Goal: Task Accomplishment & Management: Complete application form

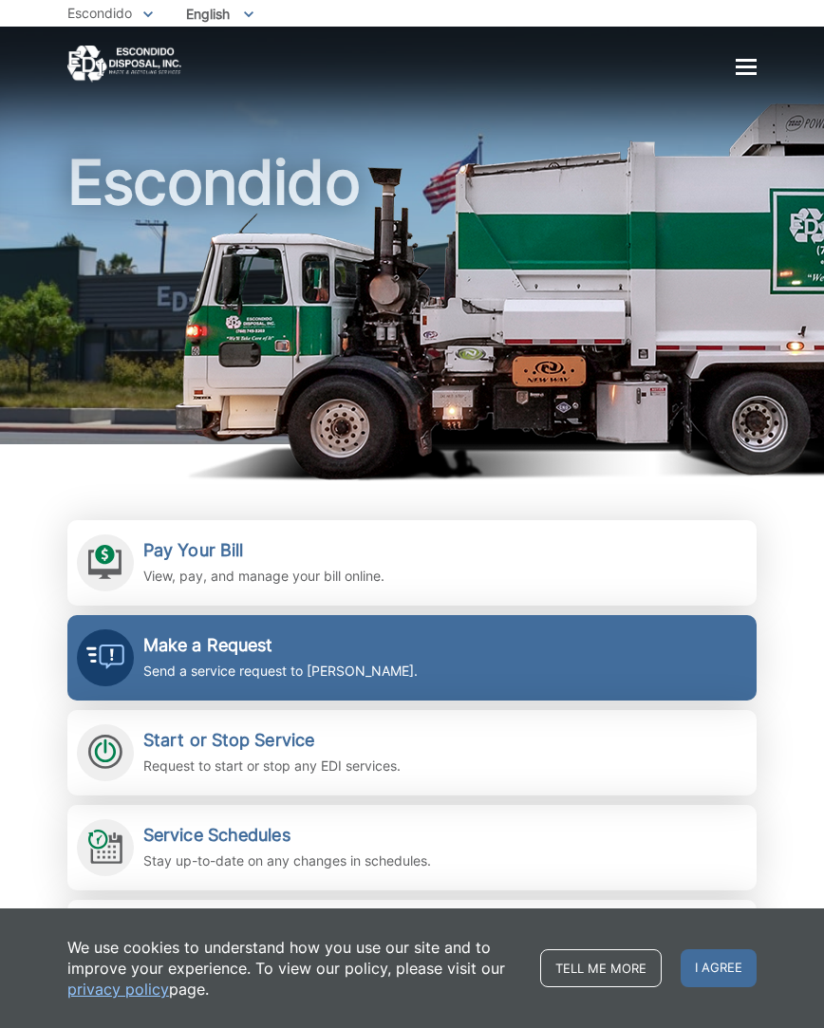
click at [154, 662] on p "Send a service request to [PERSON_NAME]." at bounding box center [280, 670] width 274 height 21
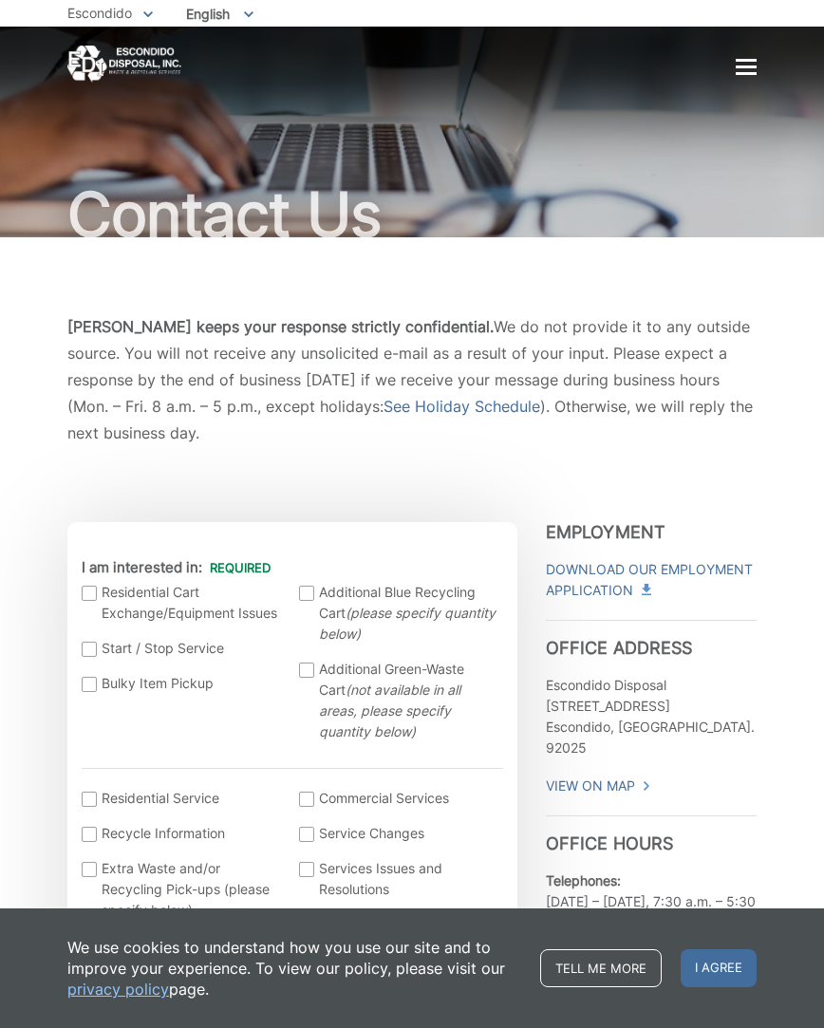
click at [88, 585] on div at bounding box center [89, 592] width 15 height 15
click at [0, 0] on input "I am interested in:" at bounding box center [0, 0] width 0 height 0
click at [706, 966] on span "I agree" at bounding box center [718, 968] width 76 height 38
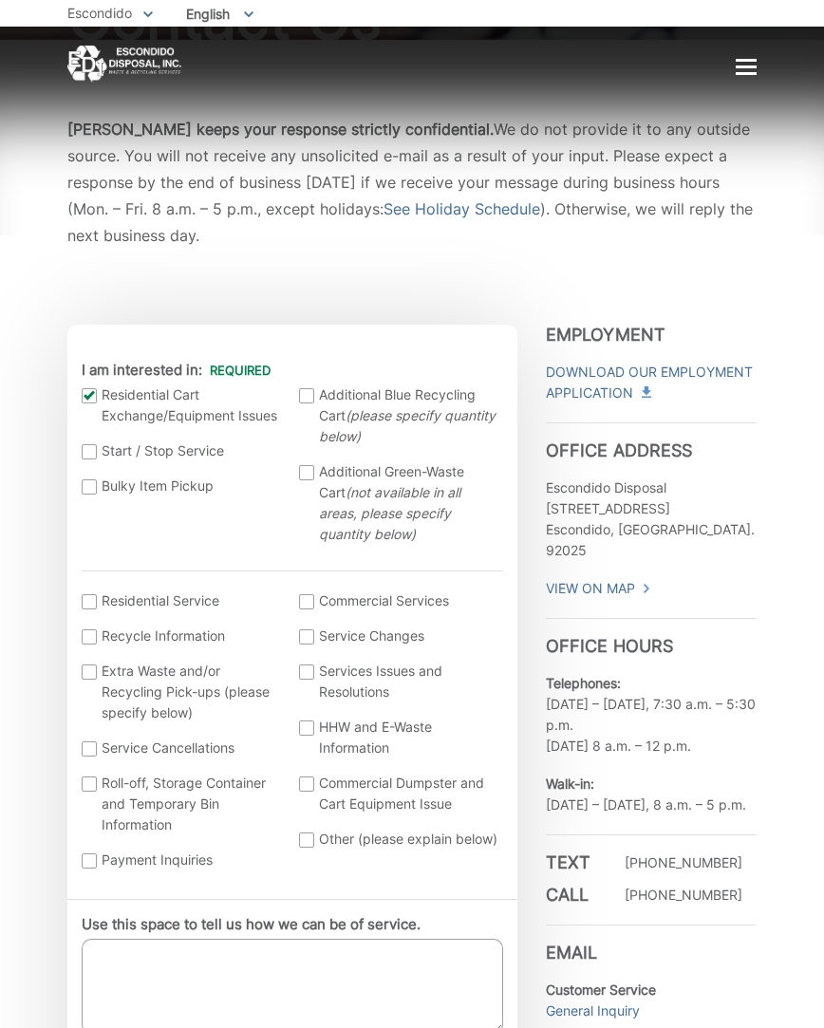
scroll to position [199, 0]
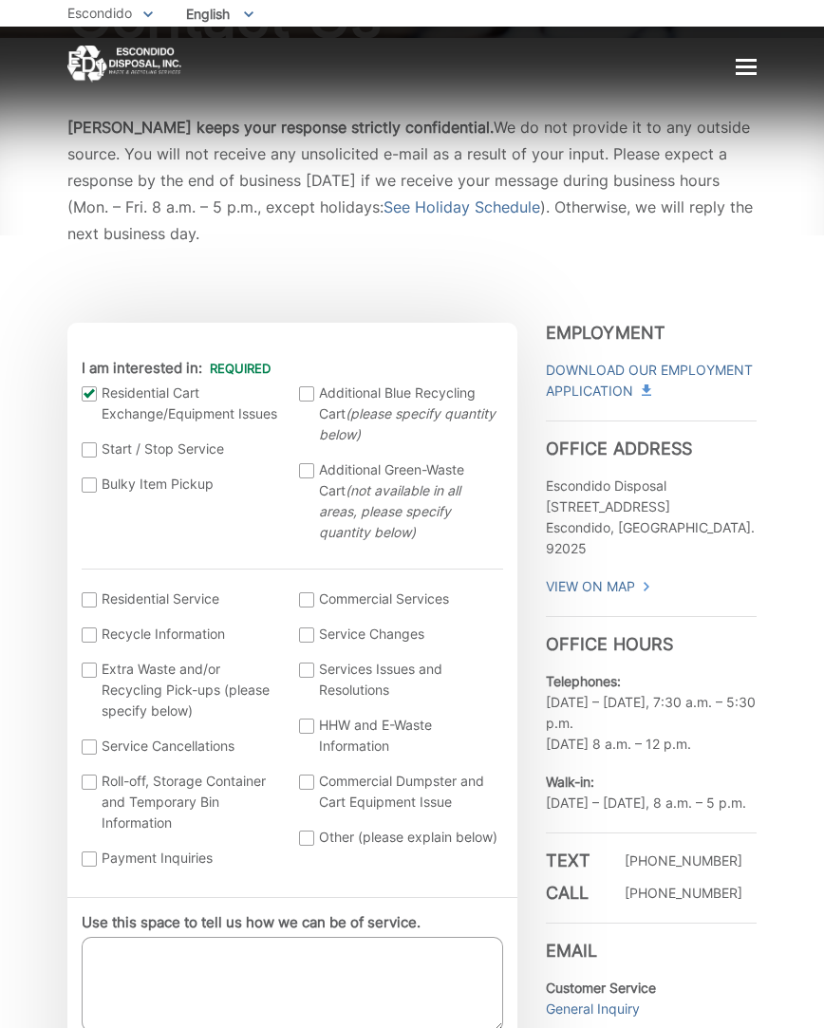
click at [89, 592] on div at bounding box center [89, 599] width 15 height 15
click at [0, 0] on input "I am interested in: (continued) *" at bounding box center [0, 0] width 0 height 0
click at [89, 592] on div at bounding box center [89, 599] width 15 height 15
click at [0, 0] on input "I am interested in: (continued) *" at bounding box center [0, 0] width 0 height 0
click at [306, 830] on div at bounding box center [306, 837] width 15 height 15
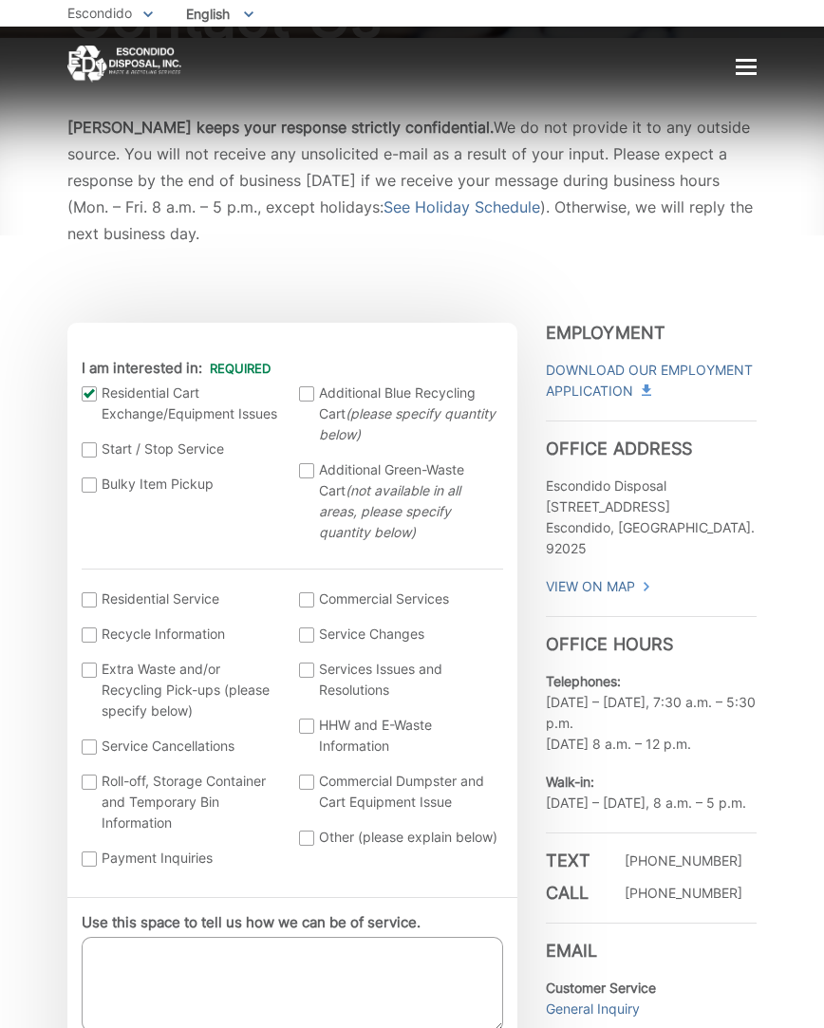
click at [0, 0] on input "Other (please explain below)" at bounding box center [0, 0] width 0 height 0
click at [127, 936] on textarea "Use this space to tell us how we can be of service." at bounding box center [292, 983] width 421 height 95
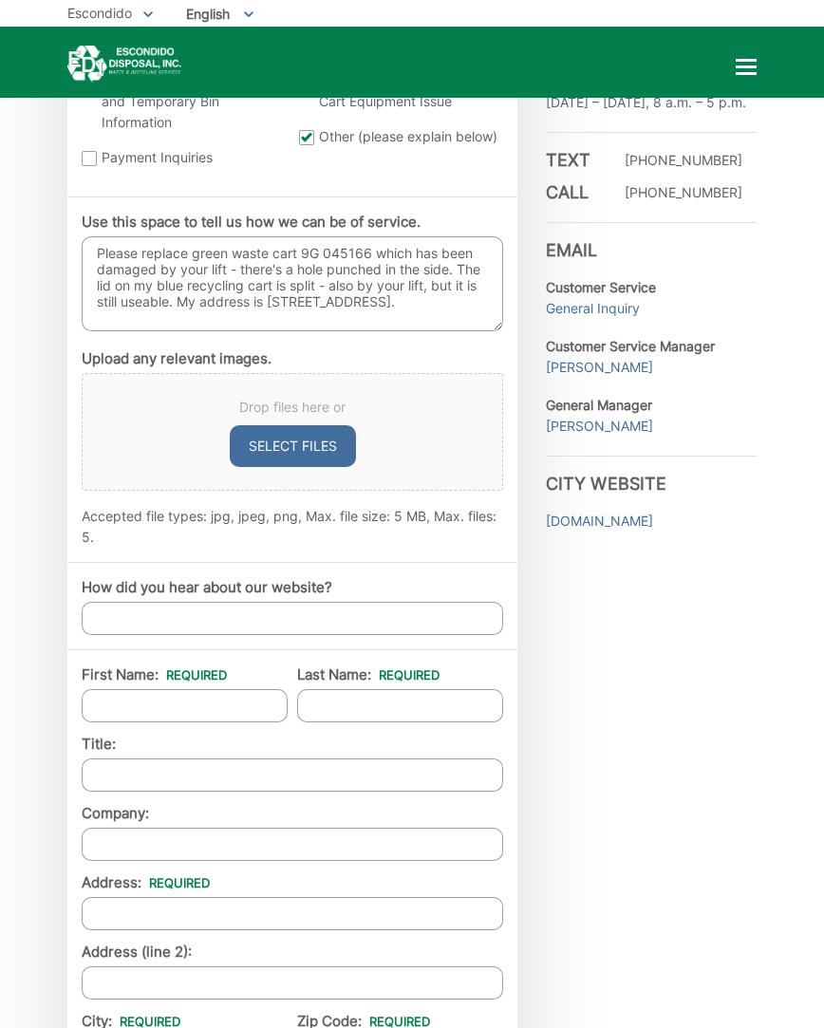
scroll to position [900, 0]
type textarea "Please replace green waste cart 9G 045166 which has been damaged by your lift -…"
click at [266, 688] on input "First Name: *" at bounding box center [185, 704] width 206 height 33
type input "Brian"
type input "Baxley"
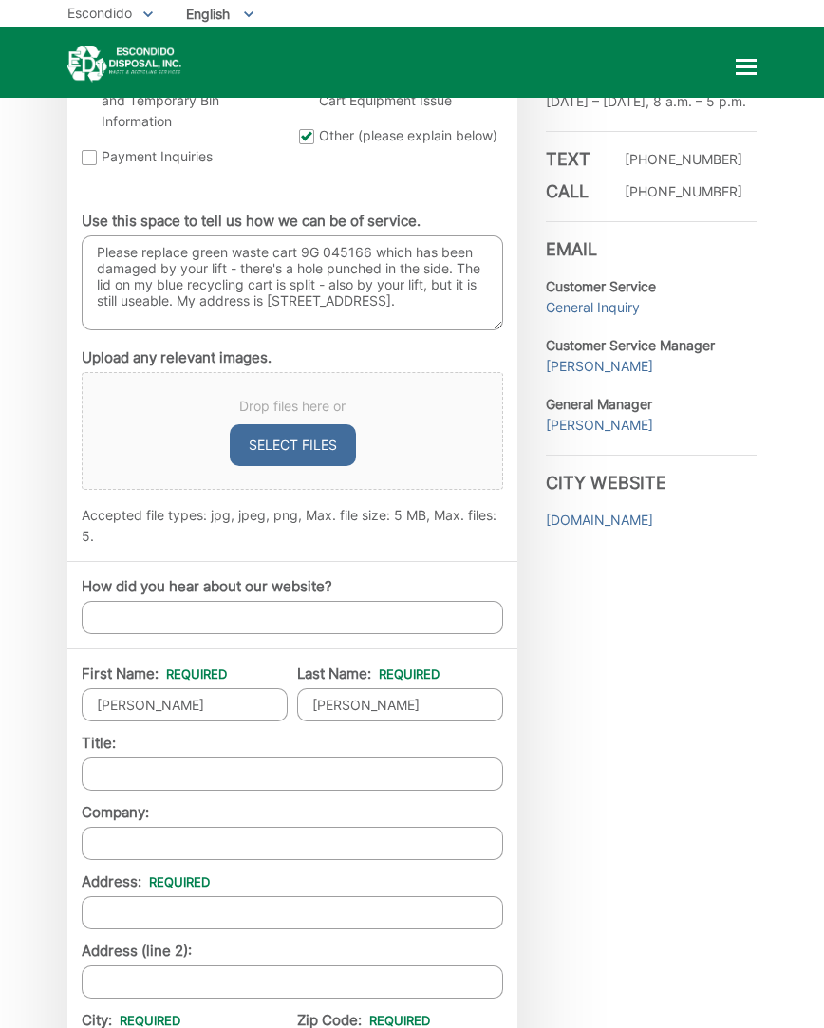
type input "1263 Simeon Pl"
type input "Escondido"
type input "92029"
type input "(760) 294-2946"
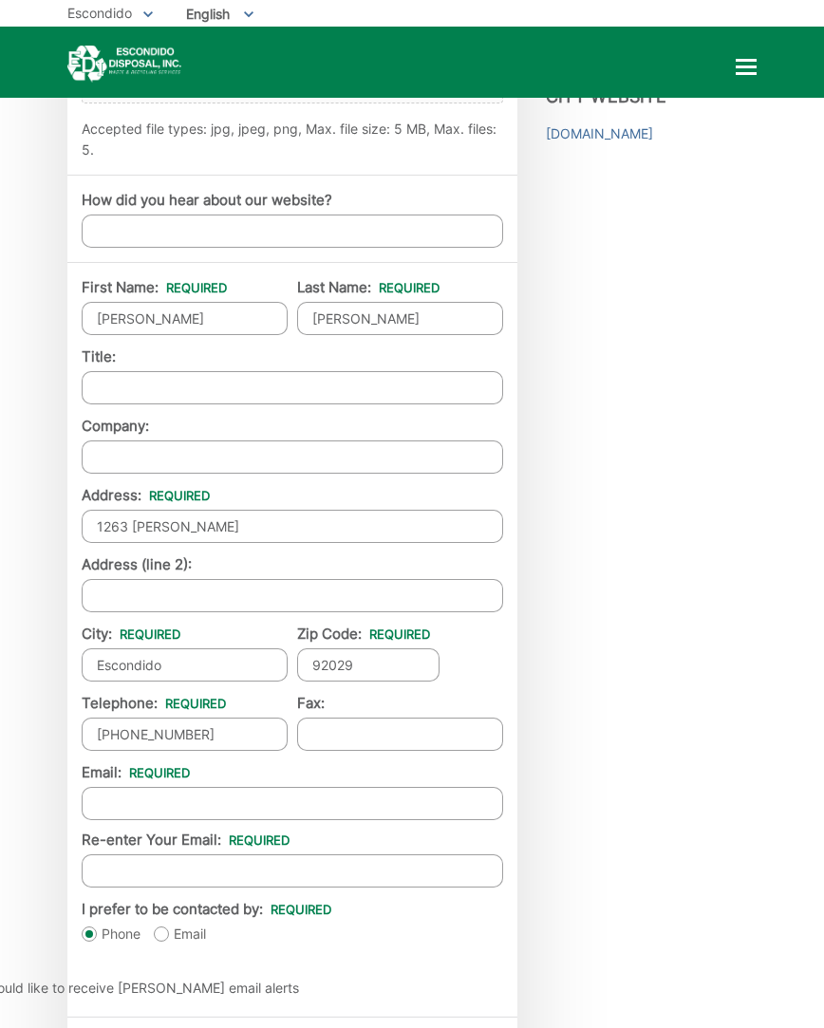
scroll to position [1287, 1]
click at [266, 716] on input "(760) 294-2946" at bounding box center [185, 732] width 206 height 33
type input "(626) 340-1474"
type input "xab@sbcglobal.net"
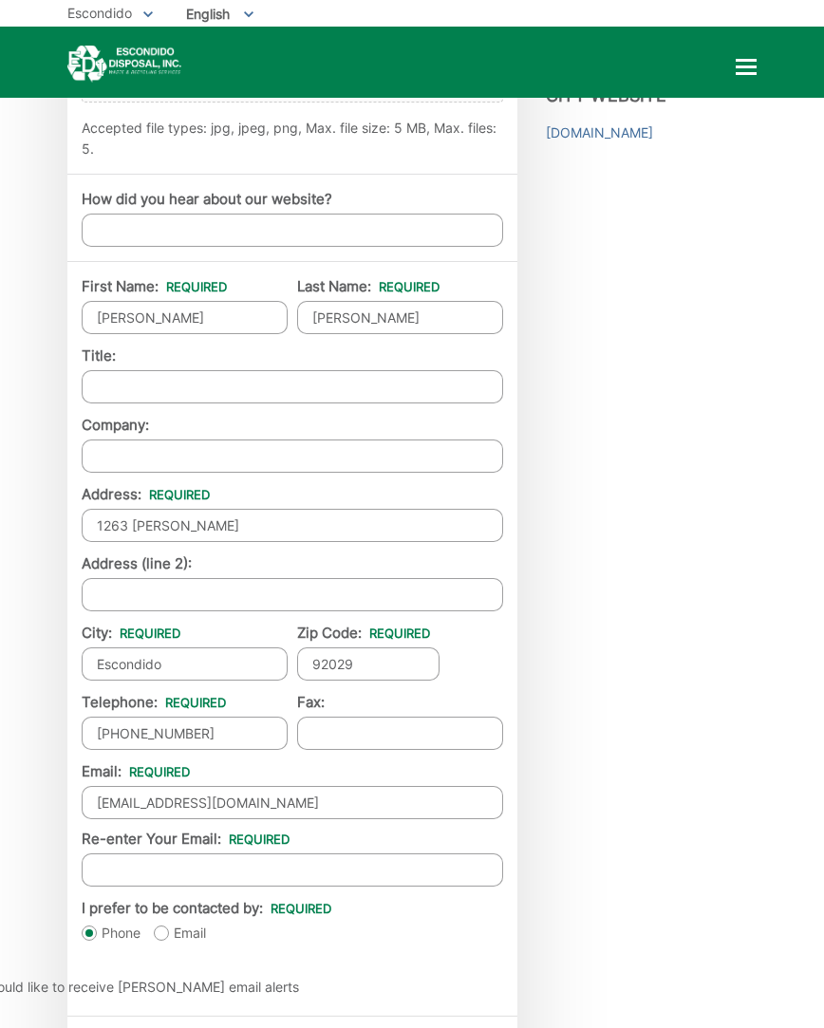
type input "xab@sbcglobal.net"
click at [165, 923] on label "Email" at bounding box center [180, 932] width 52 height 19
radio input "true"
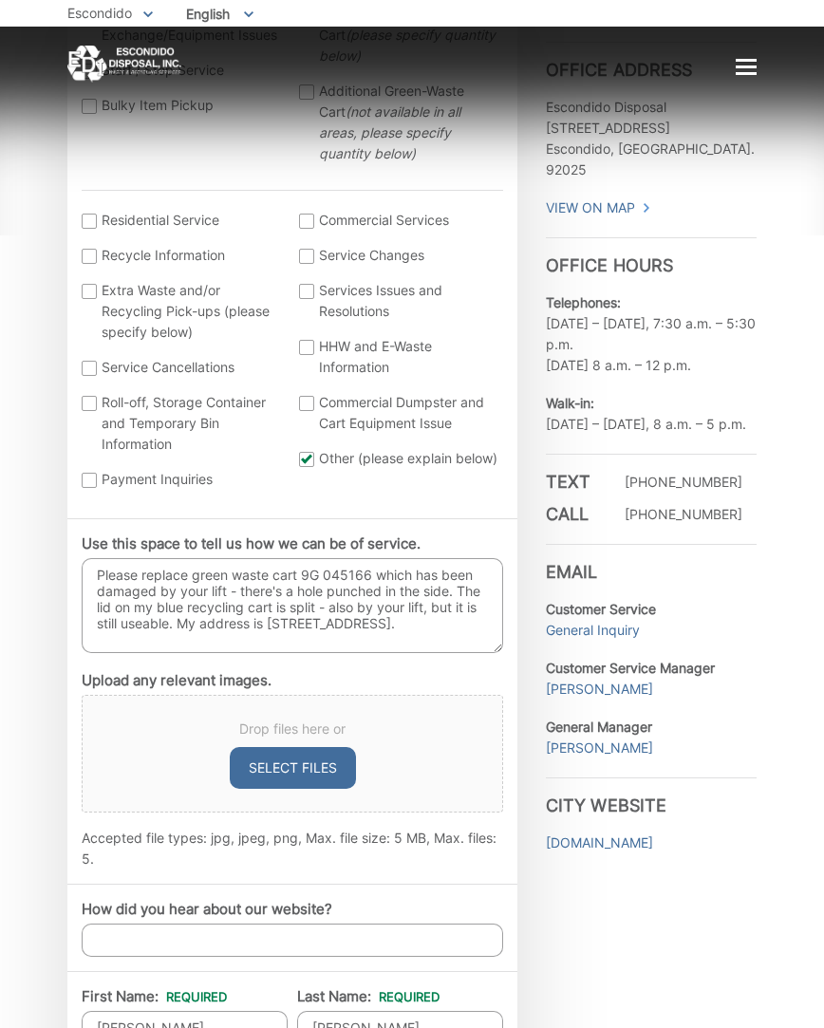
scroll to position [579, 0]
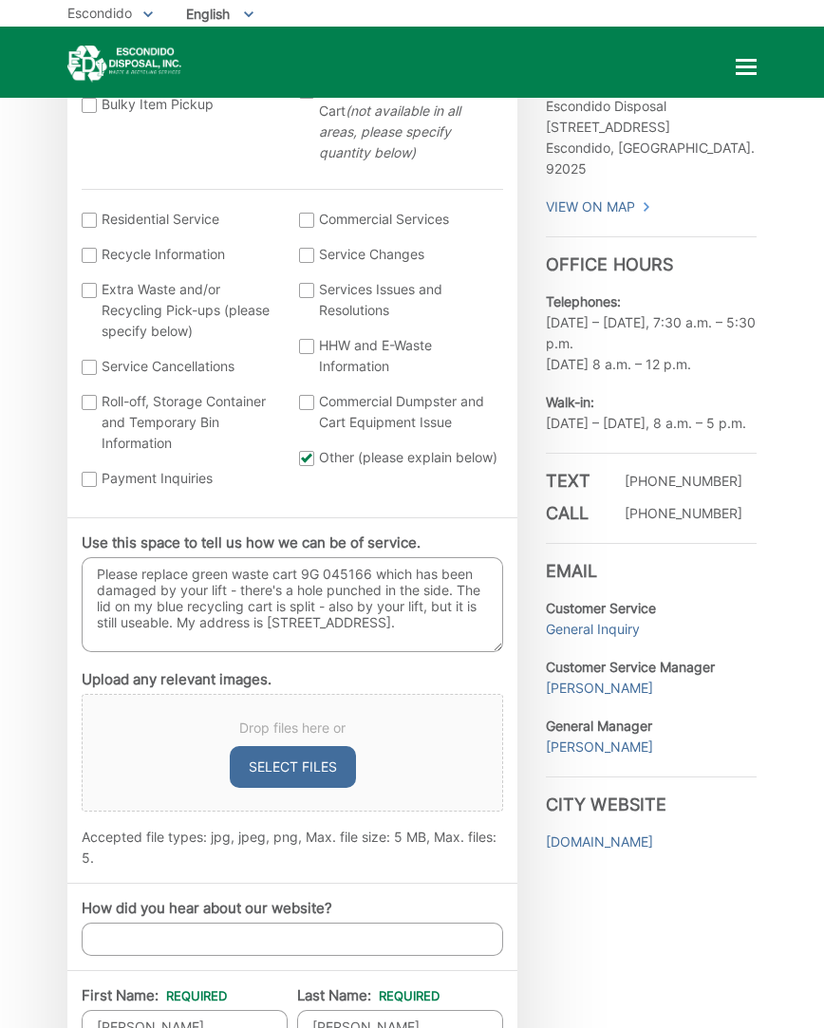
drag, startPoint x: 179, startPoint y: 593, endPoint x: 214, endPoint y: 605, distance: 37.2
click at [214, 605] on textarea "Please replace green waste cart 9G 045166 which has been damaged by your lift -…" at bounding box center [292, 604] width 421 height 95
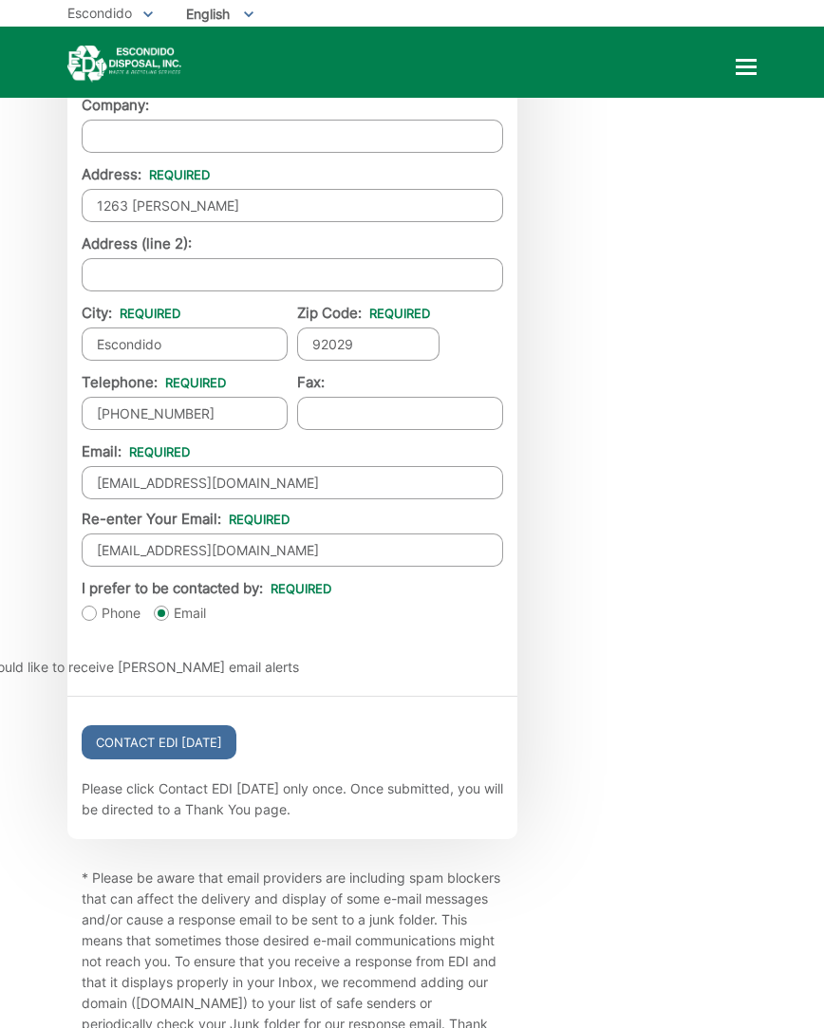
scroll to position [1610, 0]
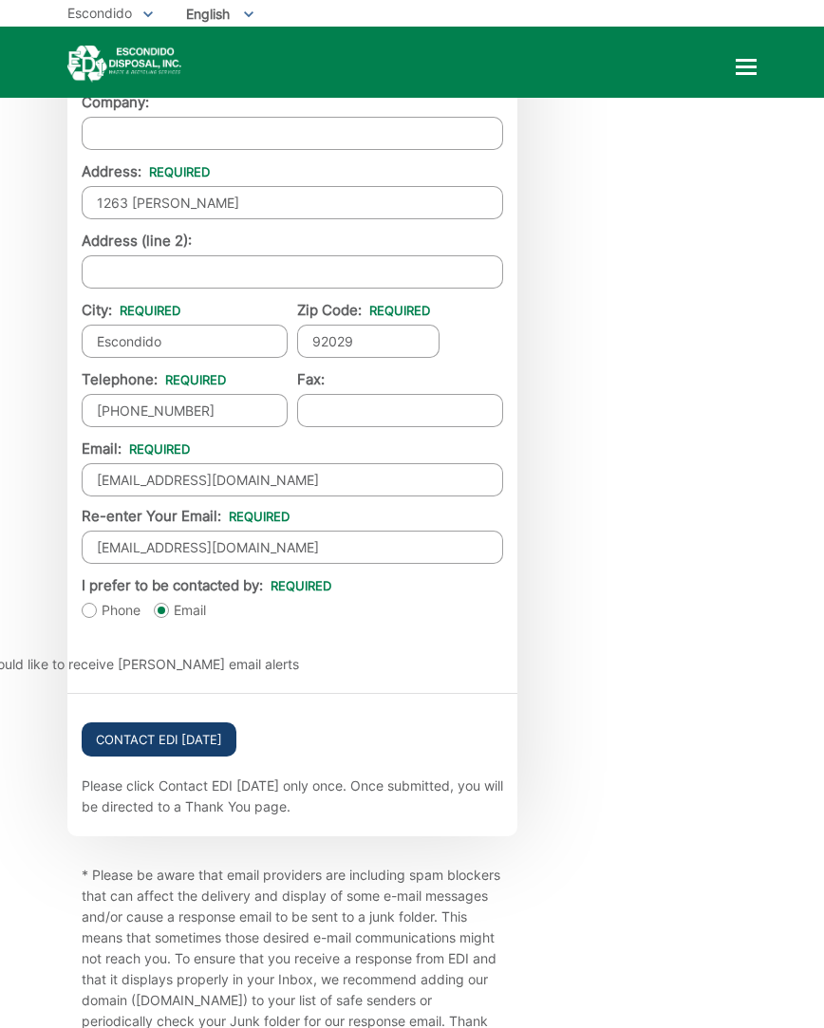
type textarea "Please replace green waste cart 9G 045166 which has been damaged by your lift -…"
click at [164, 722] on input "Contact EDI Today" at bounding box center [159, 739] width 155 height 34
